Goal: Task Accomplishment & Management: Use online tool/utility

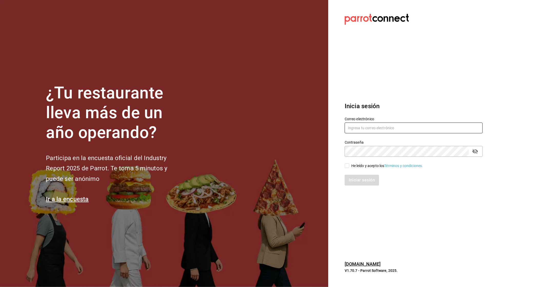
type input "[EMAIL_ADDRESS][DOMAIN_NAME]"
click at [351, 163] on div "He leído y acepto los Términos y condiciones." at bounding box center [387, 165] width 72 height 5
click at [349, 163] on input "He leído y acepto los Términos y condiciones." at bounding box center [347, 165] width 5 height 5
checkbox input "true"
click at [358, 179] on button "Iniciar sesión" at bounding box center [362, 179] width 35 height 11
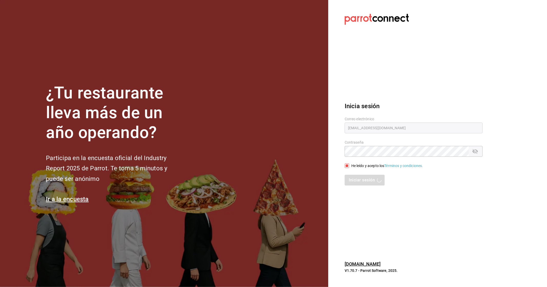
click at [396, 180] on div "Iniciar sesión" at bounding box center [414, 179] width 138 height 11
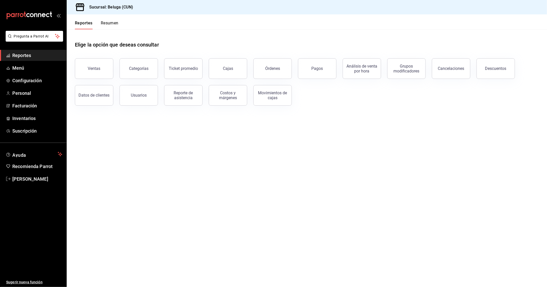
click at [212, 45] on div "Elige la opción que deseas consultar" at bounding box center [307, 40] width 464 height 23
click at [99, 75] on button "Ventas" at bounding box center [94, 68] width 38 height 21
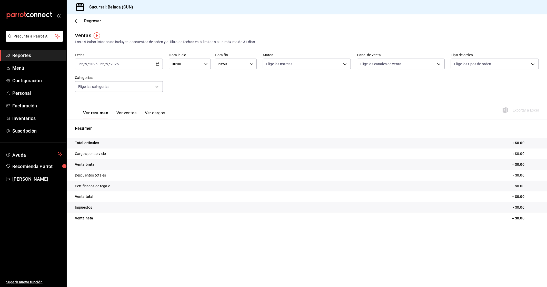
click at [157, 64] on icon "button" at bounding box center [158, 64] width 4 height 4
click at [89, 125] on span "Rango de fechas" at bounding box center [99, 125] width 40 height 5
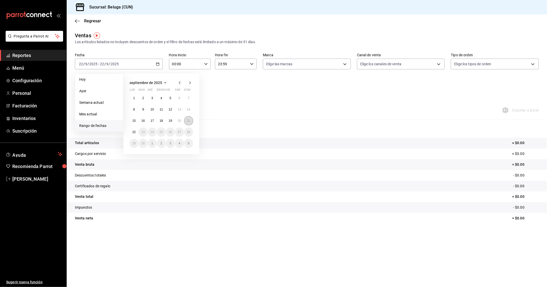
click at [188, 120] on abbr "21" at bounding box center [188, 121] width 3 height 4
click at [133, 133] on abbr "22" at bounding box center [133, 132] width 3 height 4
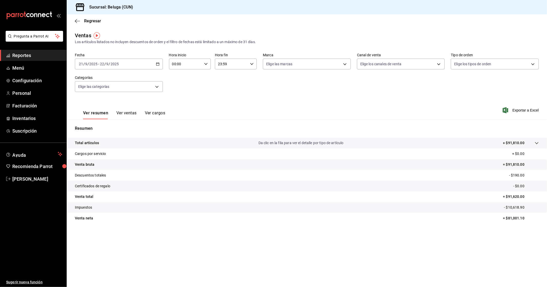
click at [207, 60] on div "00:00 Hora inicio" at bounding box center [190, 63] width 42 height 11
click at [177, 82] on button "10" at bounding box center [179, 86] width 19 height 10
type input "10:00"
click at [248, 62] on div at bounding box center [273, 143] width 547 height 287
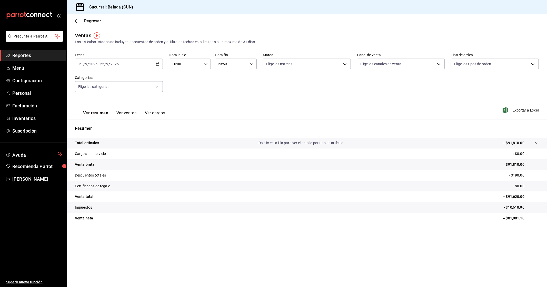
click at [256, 63] on div "23:59 Hora fin" at bounding box center [236, 63] width 42 height 11
click at [227, 101] on span "04" at bounding box center [225, 103] width 13 height 4
type input "04:59"
click at [193, 87] on div at bounding box center [273, 143] width 547 height 287
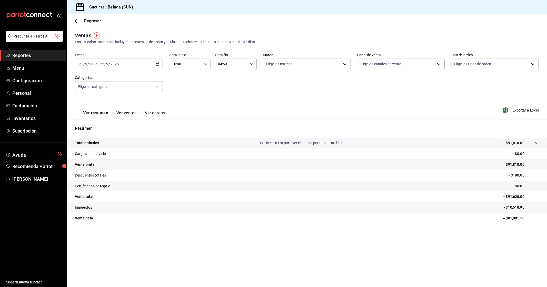
click at [158, 66] on div "2025-09-21 21 / 9 / 2025 - 2025-09-22 22 / 9 / 2025" at bounding box center [119, 63] width 88 height 11
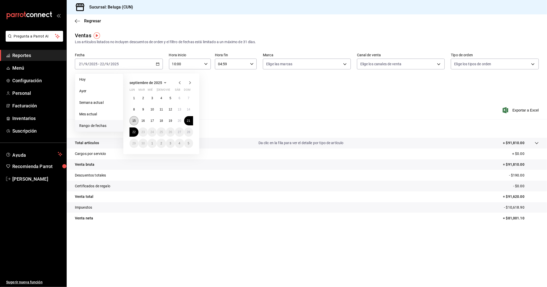
click at [135, 121] on abbr "15" at bounding box center [133, 121] width 3 height 4
click at [135, 131] on abbr "22" at bounding box center [133, 132] width 3 height 4
